Goal: Transaction & Acquisition: Purchase product/service

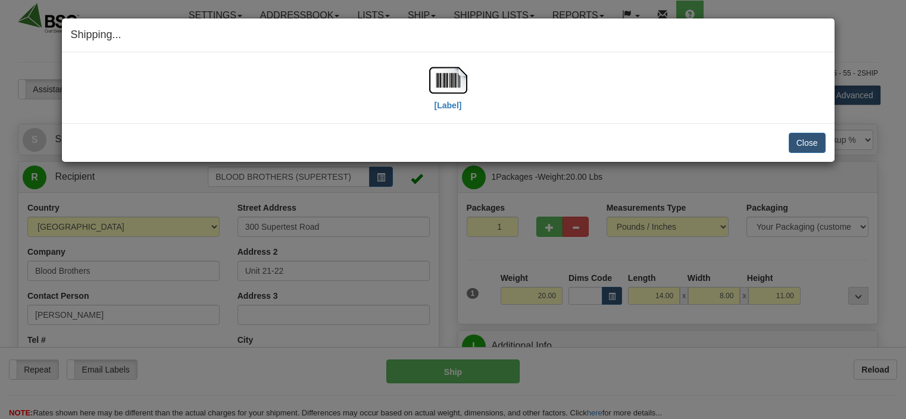
select select "0"
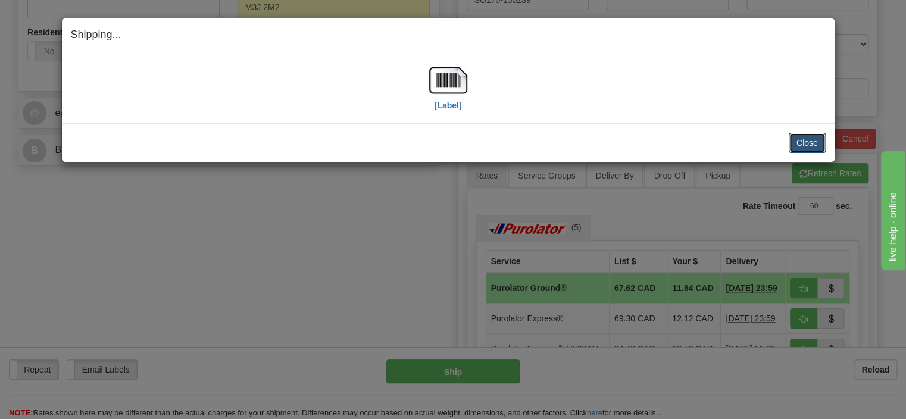
scroll to position [440, 0]
click at [792, 139] on button "Close" at bounding box center [807, 143] width 37 height 20
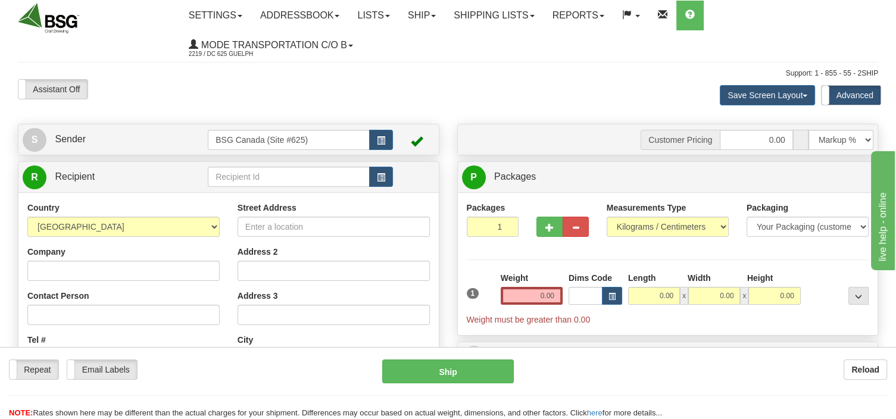
click at [273, 171] on input "text" at bounding box center [289, 177] width 162 height 20
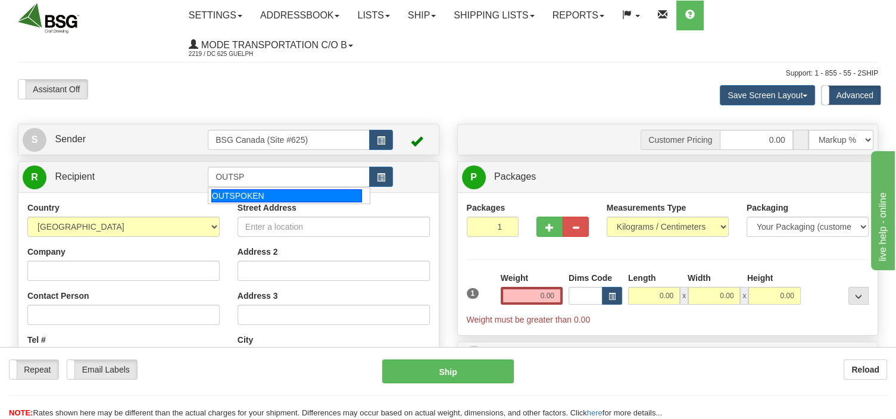
click at [249, 196] on div "OUTSPOKEN" at bounding box center [286, 195] width 151 height 13
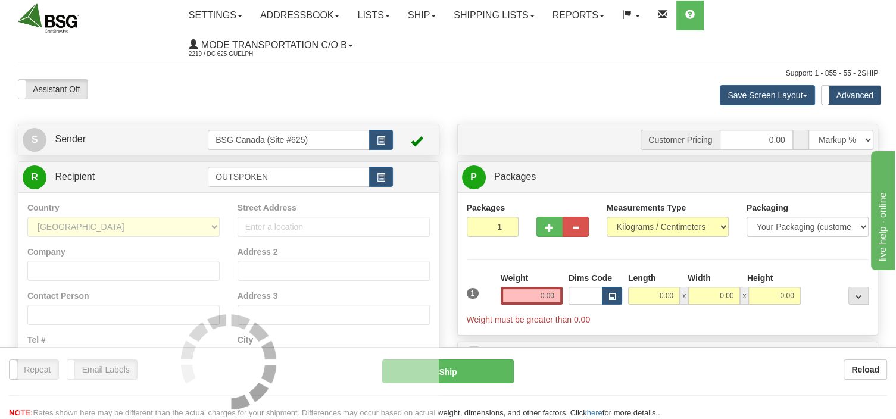
type input "OUTSPOKEN"
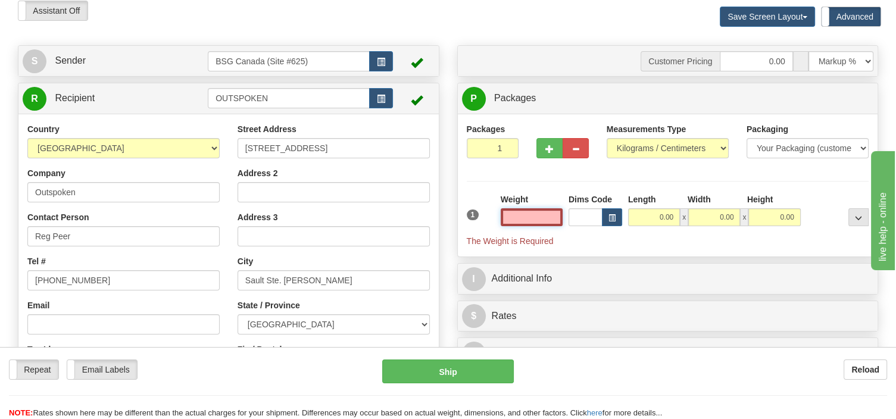
scroll to position [126, 0]
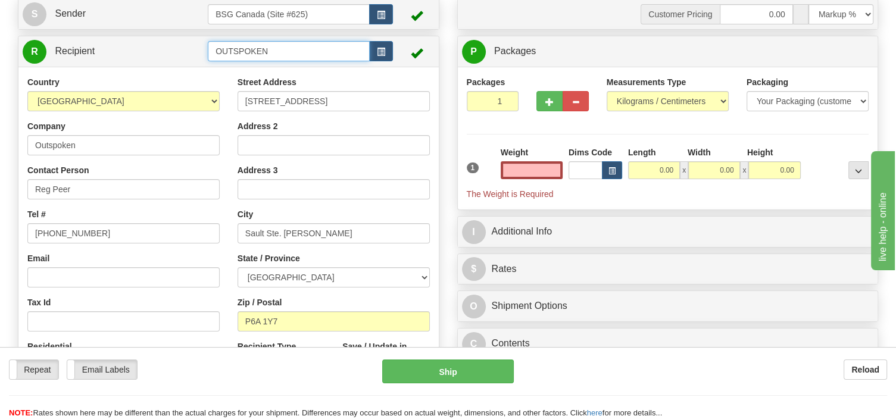
type input "0.00"
click at [265, 47] on input "OUTSPOKEN" at bounding box center [289, 51] width 162 height 20
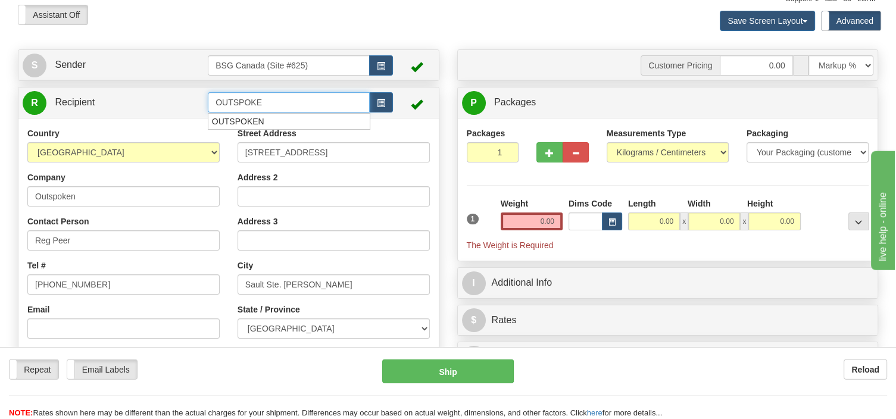
scroll to position [0, 0]
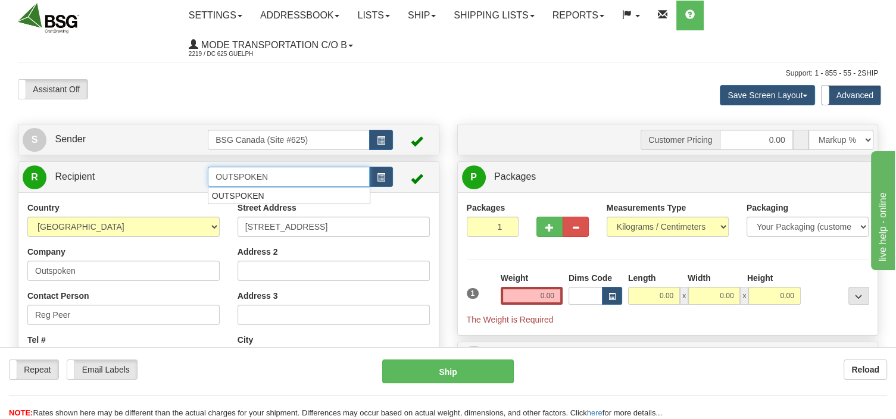
type input "OUTSPOKEN"
drag, startPoint x: 278, startPoint y: 178, endPoint x: 146, endPoint y: 180, distance: 131.5
click at [208, 180] on input "OUTSPOKEN" at bounding box center [289, 177] width 162 height 20
type input "OUTSPOKEN"
click at [226, 177] on input "text" at bounding box center [289, 177] width 162 height 20
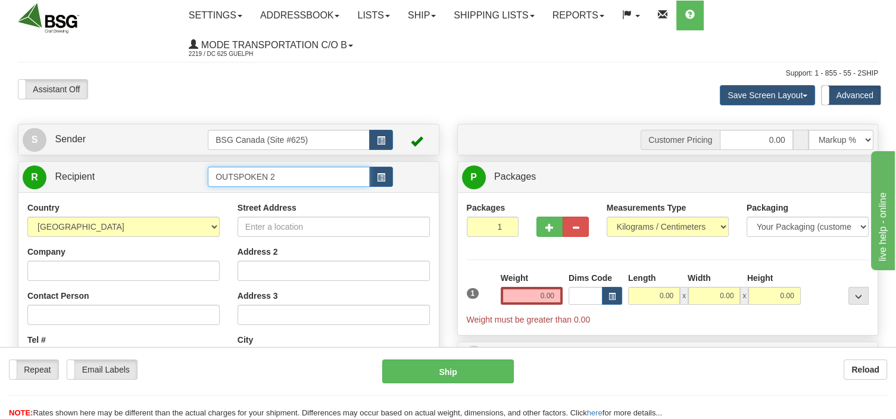
drag, startPoint x: 297, startPoint y: 175, endPoint x: 173, endPoint y: 187, distance: 125.0
click at [208, 187] on input "OUTSPOKEN 2" at bounding box center [289, 177] width 162 height 20
type input "OUTSPOKEN 2"
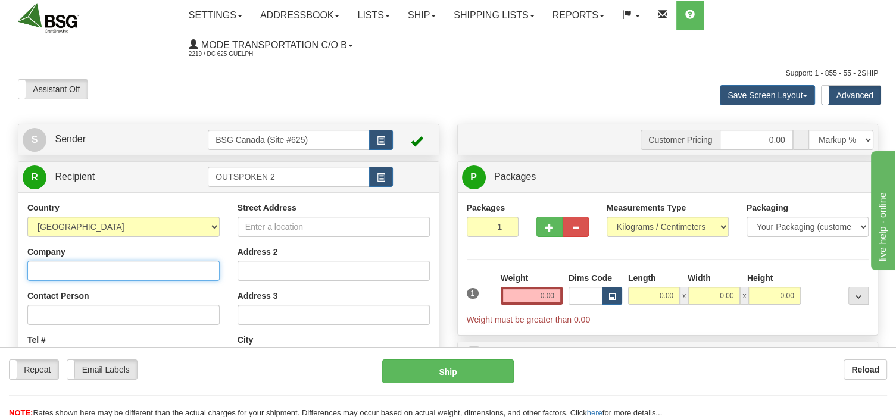
click at [79, 279] on input "Company" at bounding box center [123, 271] width 192 height 20
paste input "OUTSPOKEN 2"
type input "OUTSPOKEN 2"
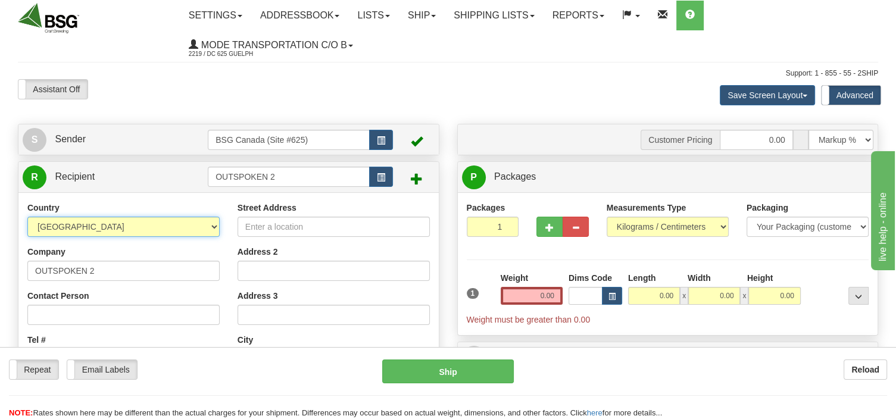
click at [27, 217] on select "AFGHANISTAN ALAND ISLANDS ALBANIA ALGERIA AMERICAN SAMOA ANDORRA ANGOLA ANGUILL…" at bounding box center [123, 227] width 192 height 20
select select "CA"
click option "[GEOGRAPHIC_DATA]" at bounding box center [0, 0] width 0 height 0
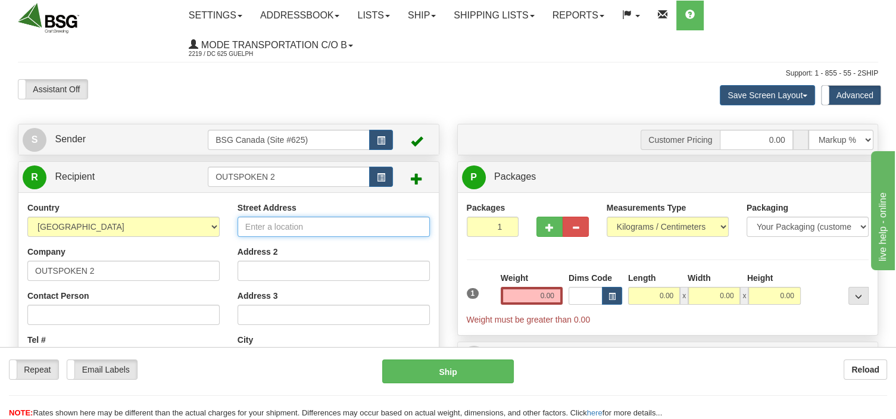
click at [268, 229] on input "Street Address" at bounding box center [333, 227] width 192 height 20
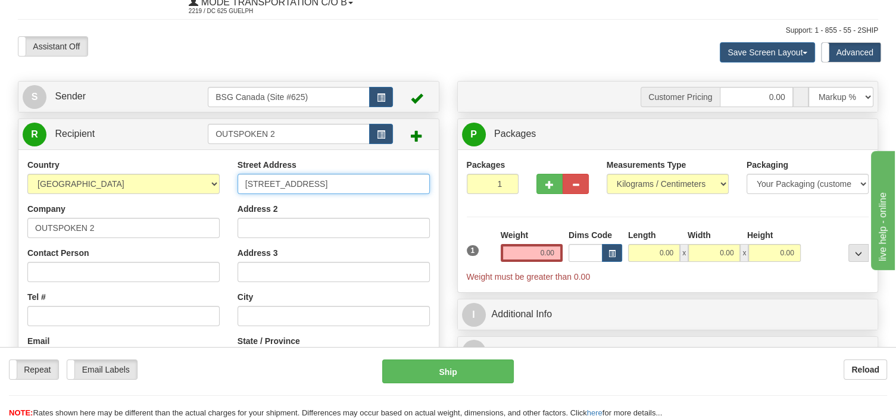
scroll to position [62, 0]
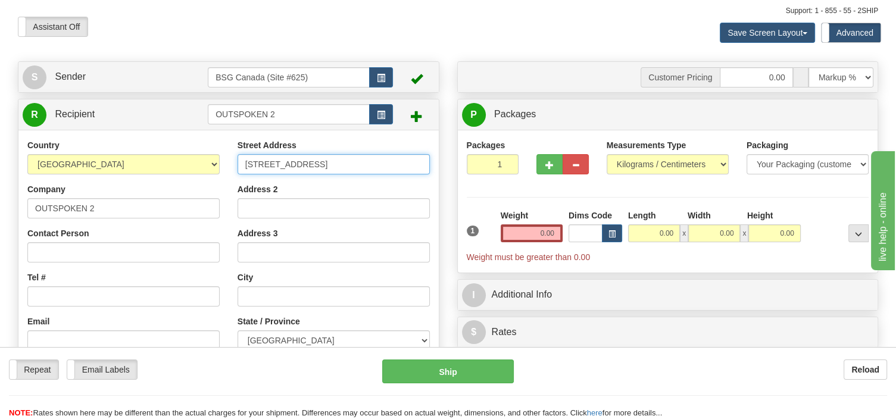
type input "350 Queen St East"
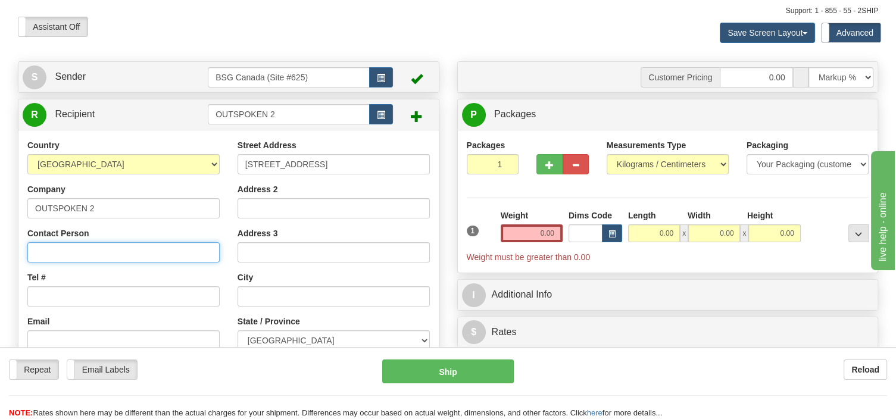
click at [77, 251] on input "Contact Person" at bounding box center [123, 252] width 192 height 20
type input "Paktec"
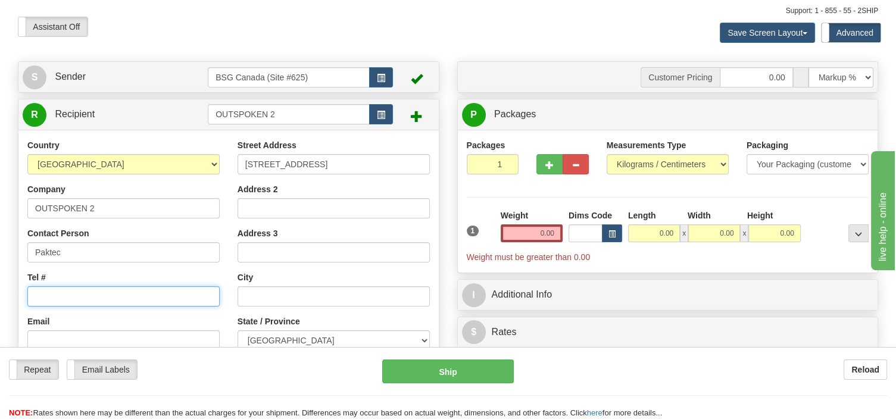
click at [67, 304] on input "Tel #" at bounding box center [123, 296] width 192 height 20
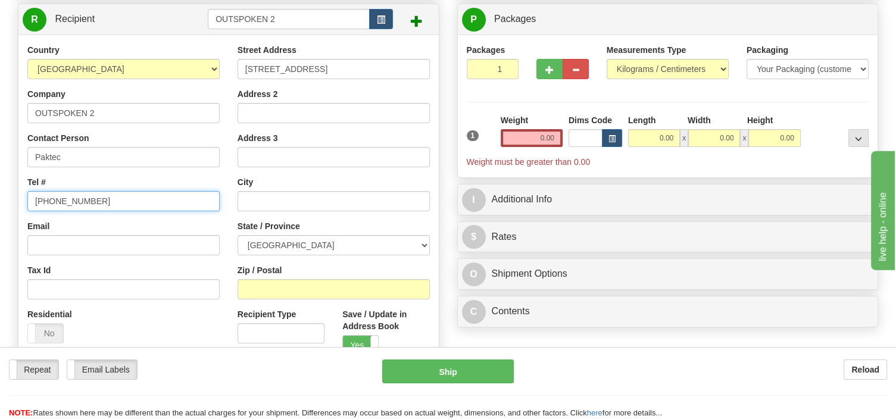
scroll to position [188, 0]
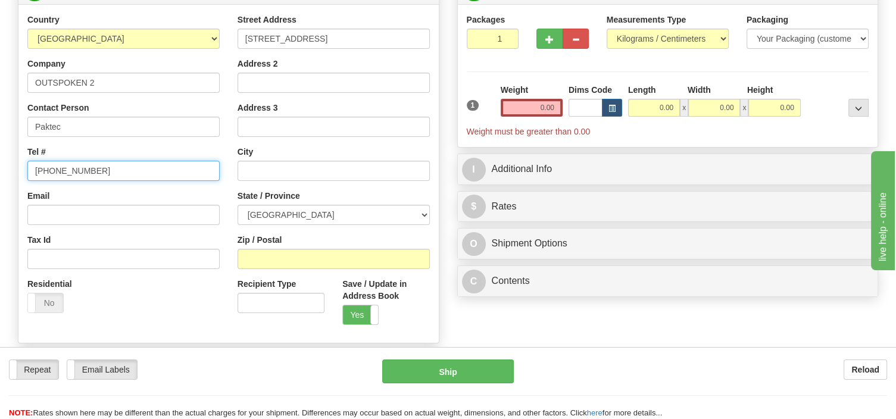
type input "705 297 1504"
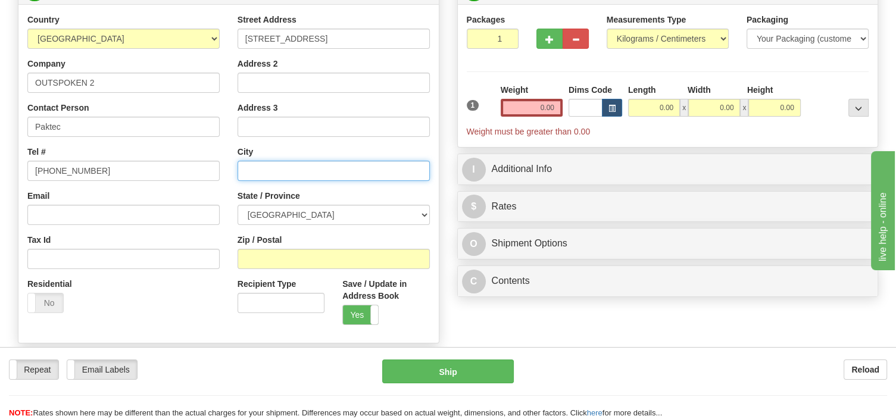
click at [274, 170] on input "text" at bounding box center [333, 171] width 192 height 20
type input "Sault Ste Marie"
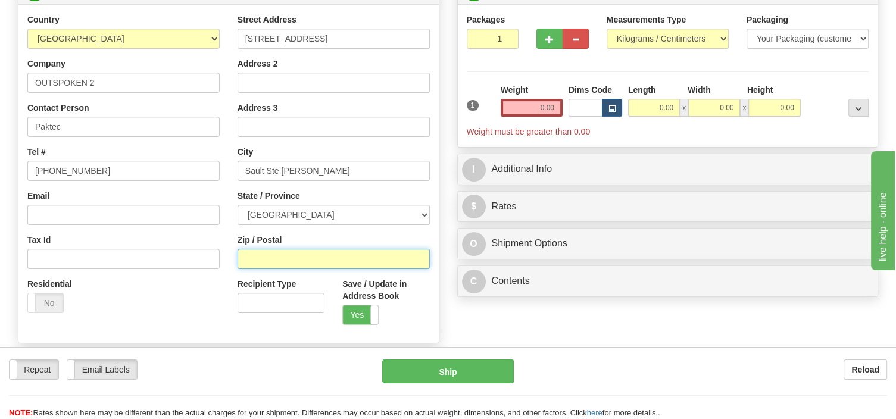
drag, startPoint x: 282, startPoint y: 258, endPoint x: 261, endPoint y: 258, distance: 21.4
click at [261, 258] on input "Zip / Postal" at bounding box center [333, 259] width 192 height 20
click at [274, 262] on input "Zip / Postal" at bounding box center [333, 259] width 192 height 20
drag, startPoint x: 275, startPoint y: 262, endPoint x: 265, endPoint y: 259, distance: 10.4
click at [265, 259] on input "Zip / Postal" at bounding box center [333, 259] width 192 height 20
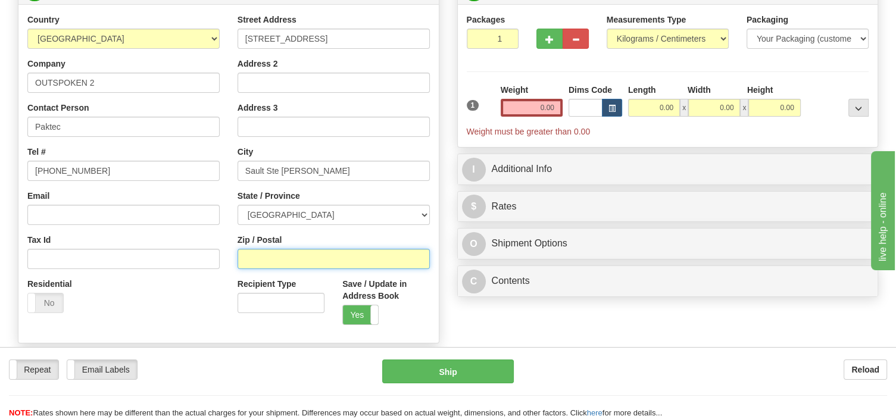
click at [336, 255] on input "Zip / Postal" at bounding box center [333, 259] width 192 height 20
click at [329, 263] on input "Zip / Postal" at bounding box center [333, 259] width 192 height 20
click at [298, 255] on input "Zip / Postal" at bounding box center [333, 259] width 192 height 20
drag, startPoint x: 278, startPoint y: 258, endPoint x: 258, endPoint y: 256, distance: 19.7
click at [259, 258] on input "Zip / Postal" at bounding box center [333, 259] width 192 height 20
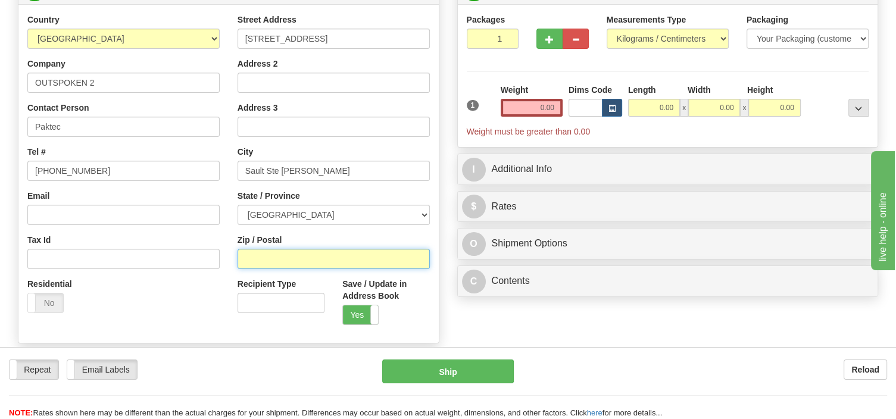
drag, startPoint x: 260, startPoint y: 256, endPoint x: 309, endPoint y: 264, distance: 49.3
click at [309, 264] on input "Zip / Postal" at bounding box center [333, 259] width 192 height 20
click at [215, 293] on div "Residential Yes No" at bounding box center [123, 300] width 210 height 44
click at [268, 254] on input "Zip / Postal" at bounding box center [333, 259] width 192 height 20
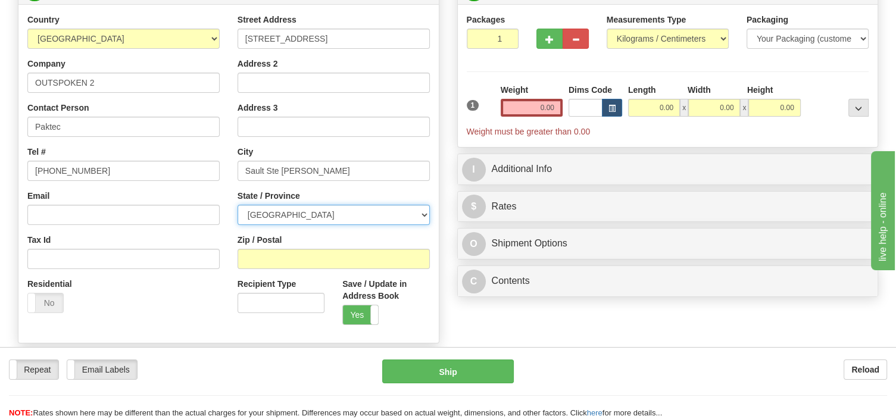
select select "ON"
click option "[GEOGRAPHIC_DATA]" at bounding box center [0, 0] width 0 height 0
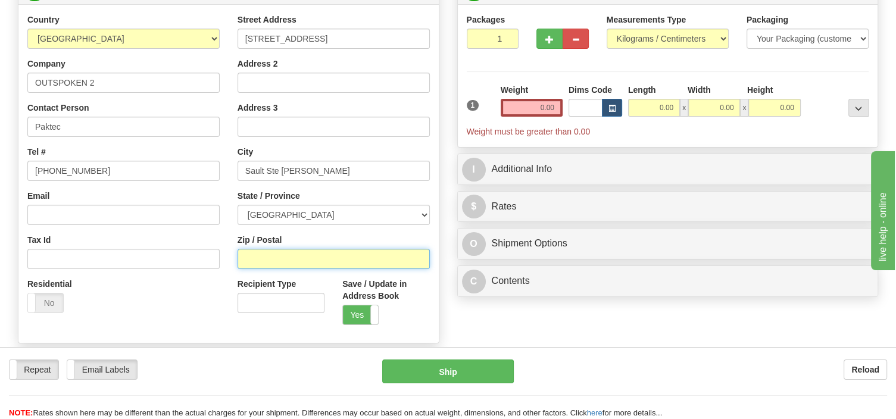
click at [296, 258] on input "Zip / Postal" at bounding box center [333, 259] width 192 height 20
type input "P6A1Z1"
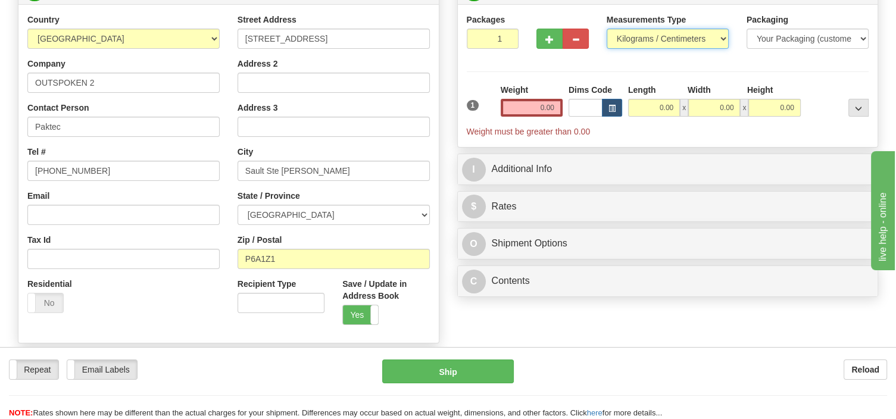
click at [606, 29] on select "Pounds / Inches Kilograms / Centimeters" at bounding box center [667, 39] width 122 height 20
select select "0"
click option "Pounds / Inches" at bounding box center [0, 0] width 0 height 0
click at [520, 106] on input "0.00" at bounding box center [532, 108] width 62 height 18
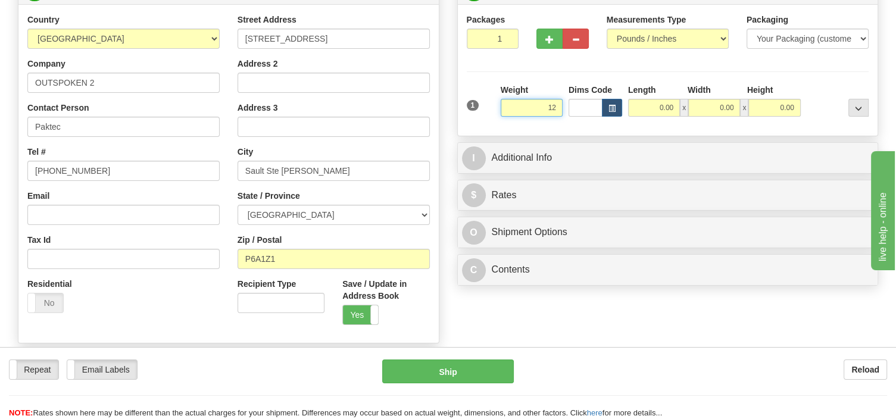
type input "120"
click at [505, 37] on input "2" at bounding box center [493, 39] width 52 height 20
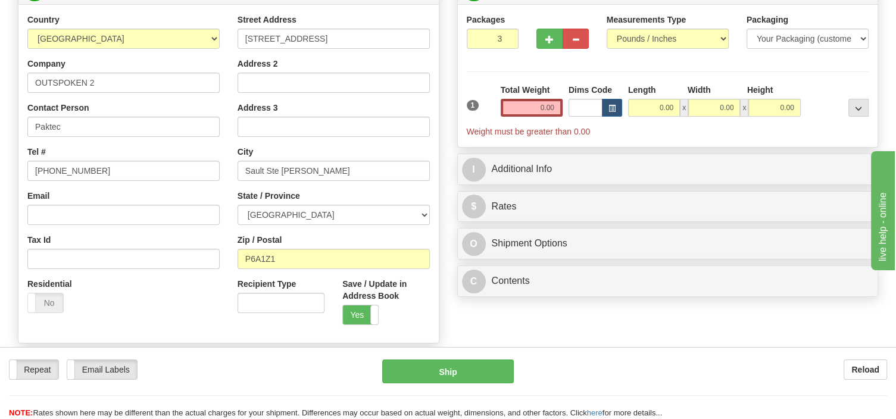
click at [505, 37] on input "3" at bounding box center [493, 39] width 52 height 20
click at [505, 37] on input "4" at bounding box center [493, 39] width 52 height 20
click at [505, 37] on input "5" at bounding box center [493, 39] width 52 height 20
type input "6"
click at [505, 37] on input "6" at bounding box center [493, 39] width 52 height 20
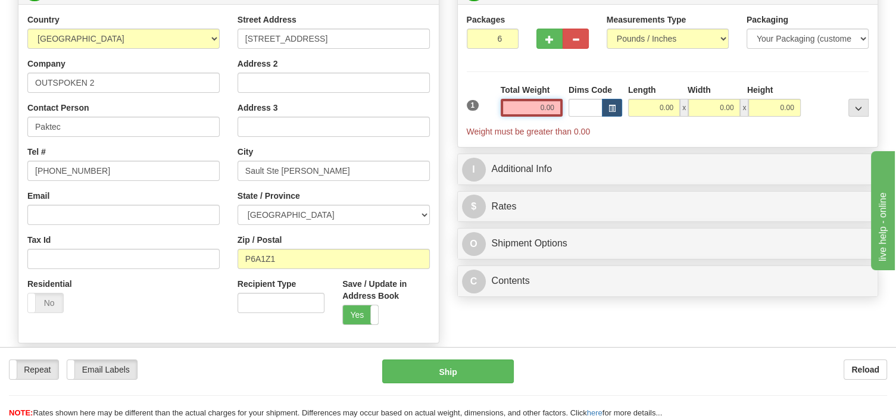
drag, startPoint x: 525, startPoint y: 107, endPoint x: 566, endPoint y: 116, distance: 41.4
click at [562, 116] on input "0.00" at bounding box center [532, 108] width 62 height 18
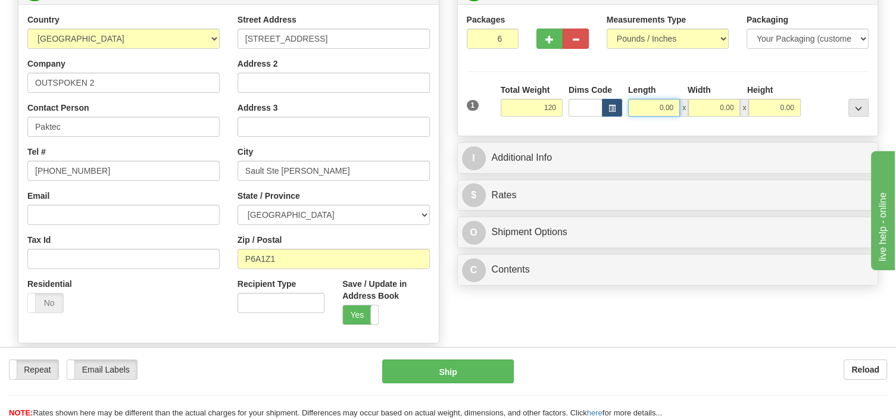
type input "120.00"
click at [649, 111] on input "0.00" at bounding box center [654, 108] width 52 height 18
type input "17.00"
click at [709, 105] on input "0.00" at bounding box center [714, 108] width 52 height 18
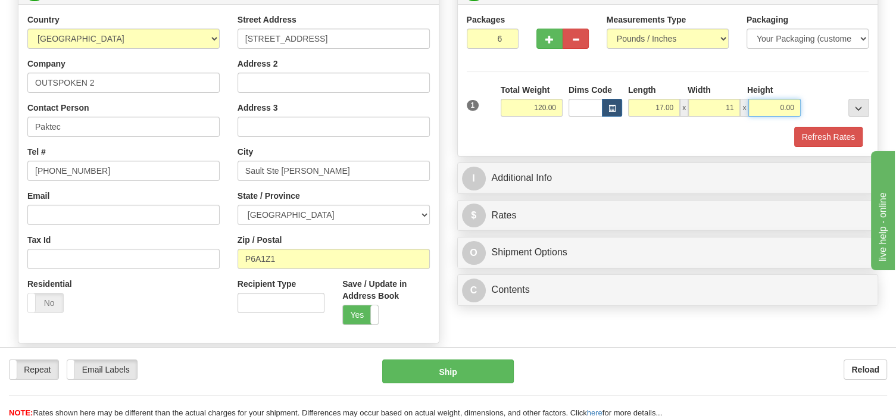
type input "11.00"
click at [756, 108] on input "0.00" at bounding box center [774, 108] width 52 height 18
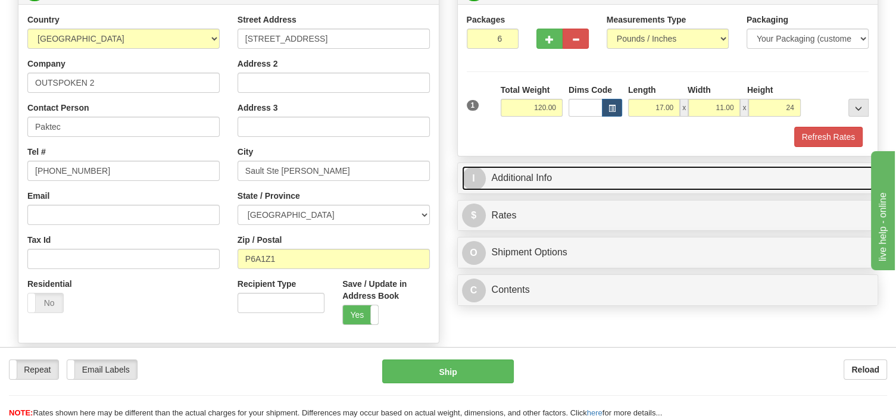
type input "24.00"
click at [560, 170] on link "I Additional Info" at bounding box center [668, 178] width 412 height 24
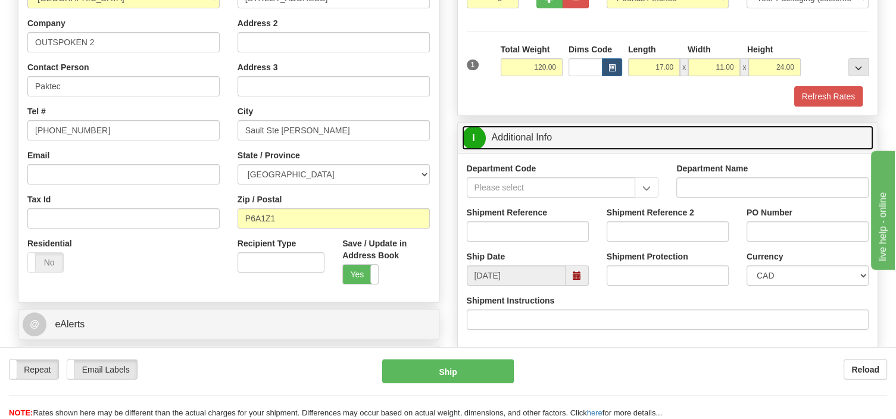
scroll to position [251, 0]
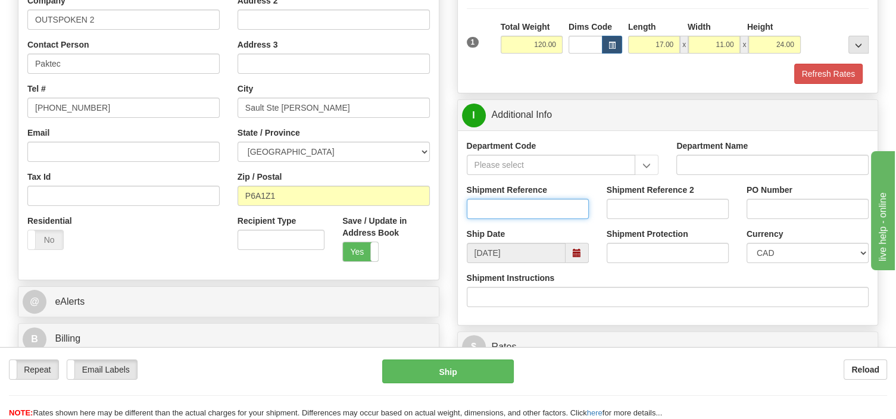
click at [488, 208] on input "Shipment Reference" at bounding box center [528, 209] width 122 height 20
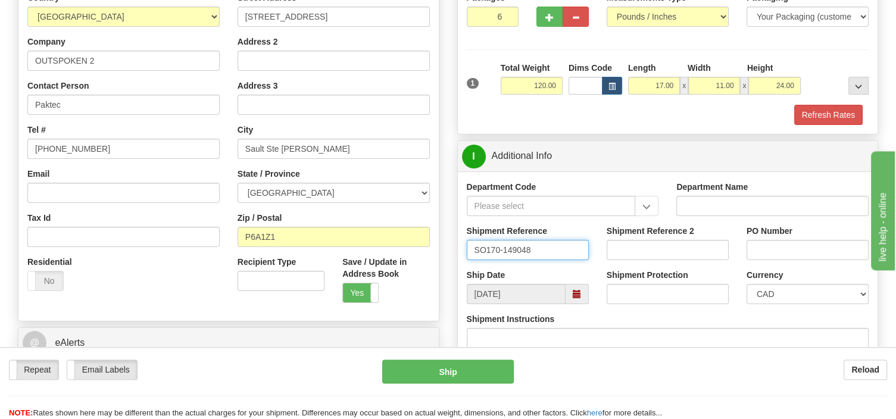
scroll to position [188, 0]
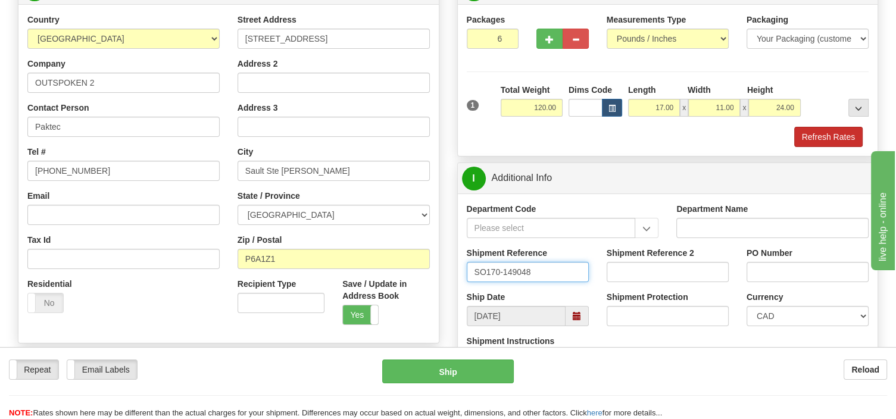
type input "SO170-149048"
click at [799, 135] on button "Refresh Rates" at bounding box center [828, 137] width 68 height 20
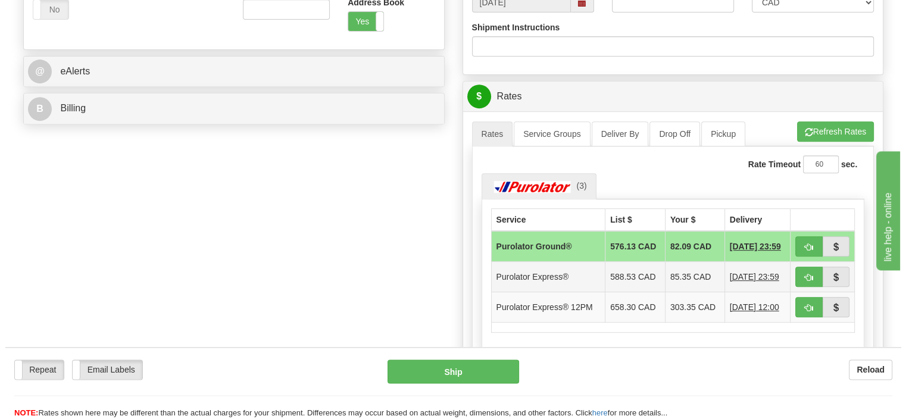
scroll to position [502, 0]
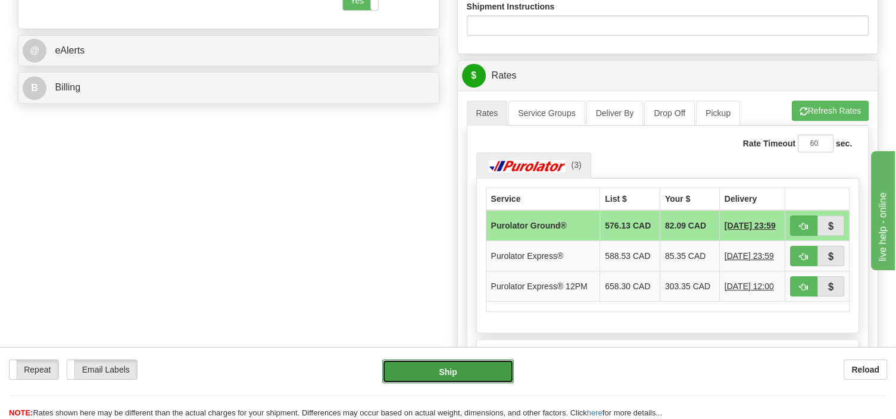
click at [484, 370] on button "Ship" at bounding box center [448, 371] width 132 height 24
type input "260"
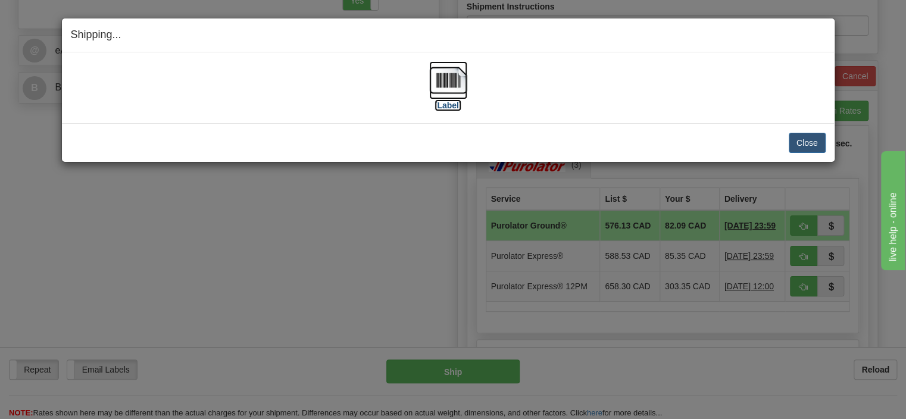
click at [453, 86] on img at bounding box center [448, 80] width 38 height 38
